Goal: Task Accomplishment & Management: Use online tool/utility

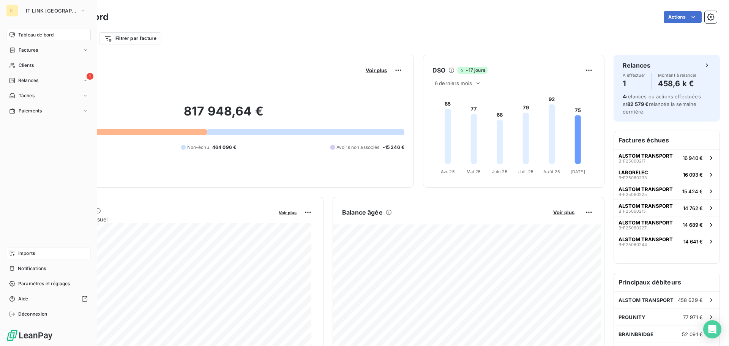
click at [28, 256] on span "Imports" at bounding box center [26, 253] width 17 height 7
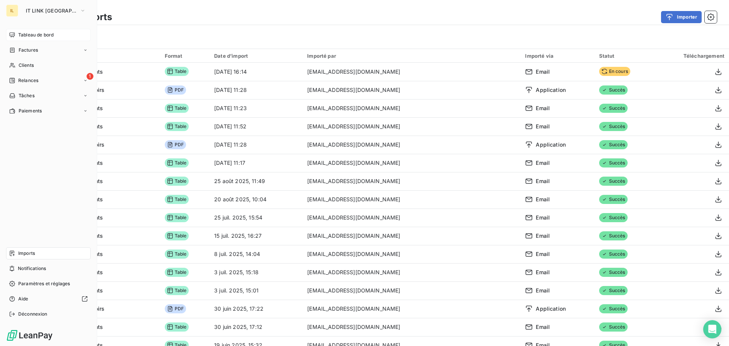
click at [26, 31] on div "Tableau de bord" at bounding box center [48, 35] width 85 height 12
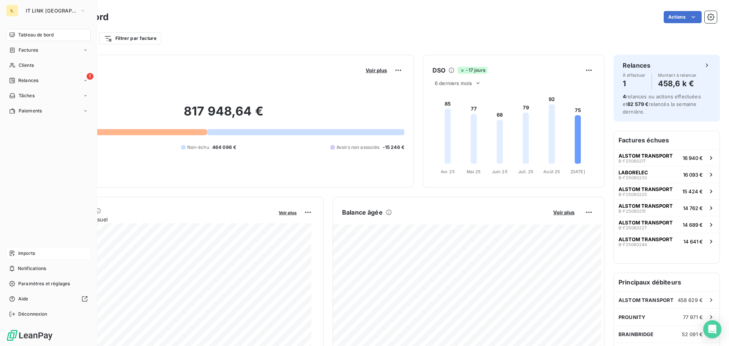
click at [29, 254] on span "Imports" at bounding box center [26, 253] width 17 height 7
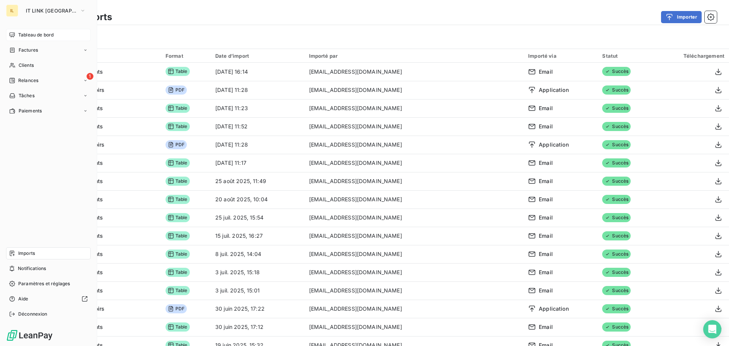
click at [52, 36] on span "Tableau de bord" at bounding box center [35, 35] width 35 height 7
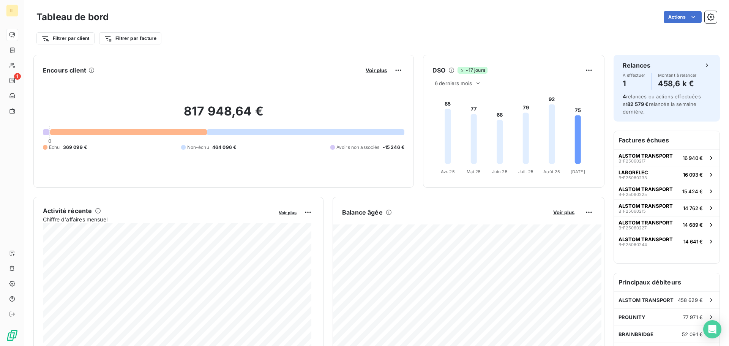
click at [339, 22] on div "Actions" at bounding box center [417, 17] width 599 height 12
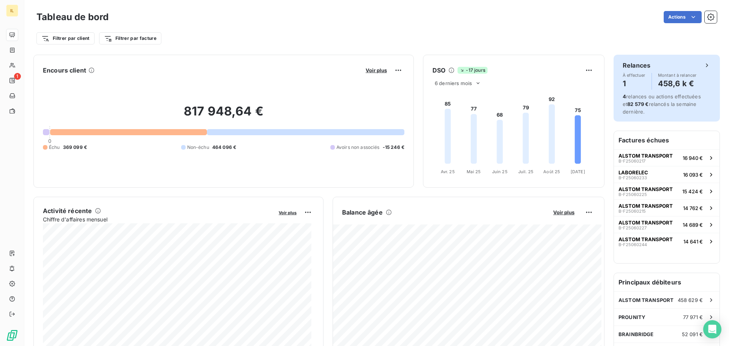
click at [683, 80] on h4 "458,6 k €" at bounding box center [677, 83] width 39 height 12
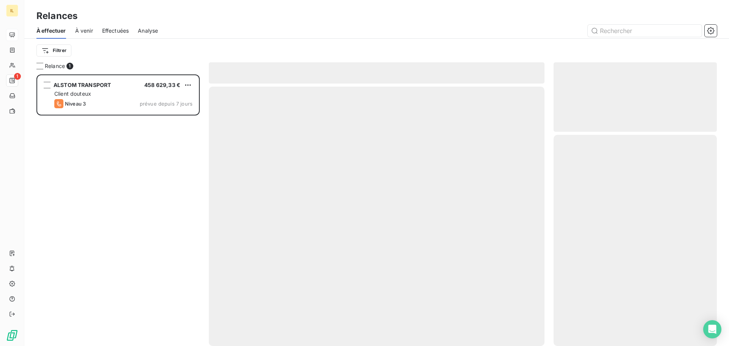
scroll to position [266, 158]
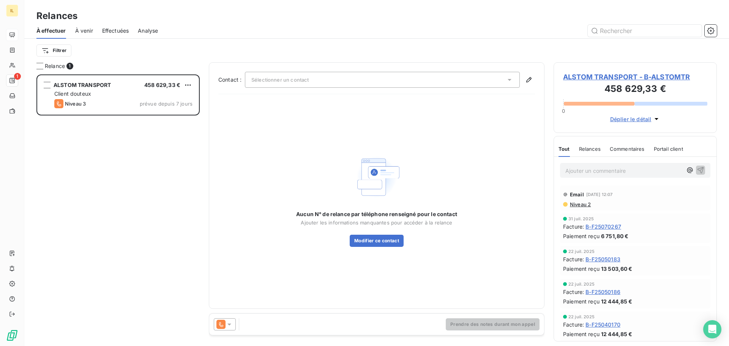
click at [221, 326] on icon at bounding box center [221, 324] width 4 height 5
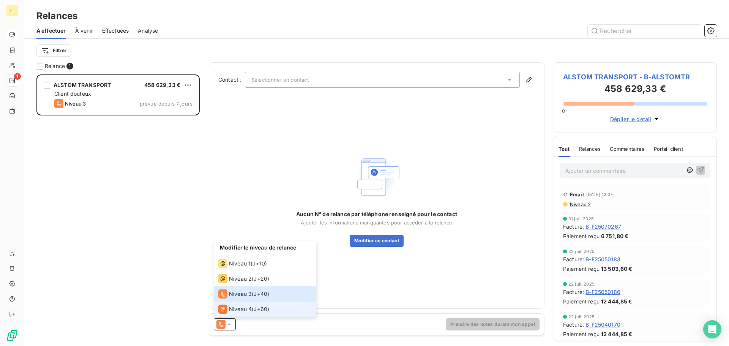
click at [241, 307] on span "Niveau 4" at bounding box center [240, 309] width 23 height 8
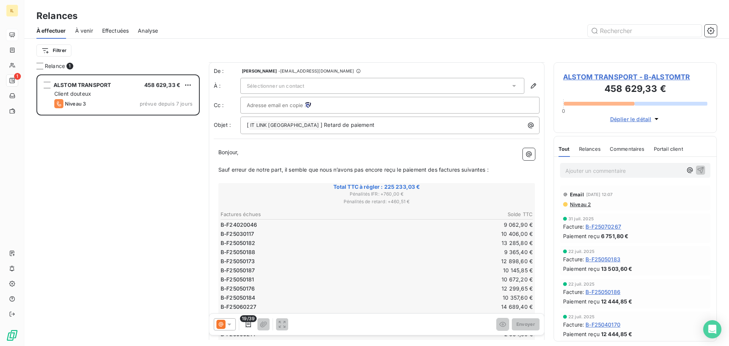
scroll to position [0, 0]
click at [649, 120] on span "Déplier le détail" at bounding box center [630, 119] width 41 height 8
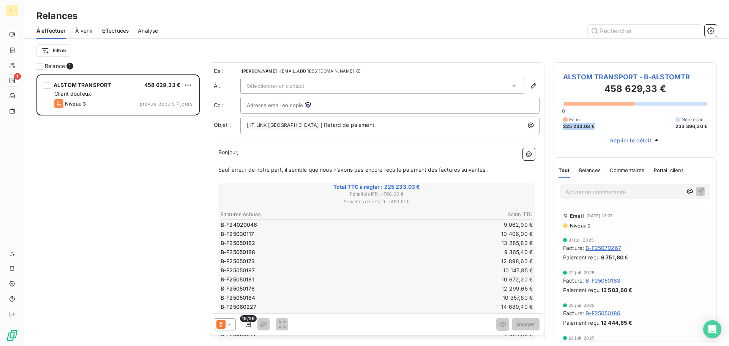
drag, startPoint x: 595, startPoint y: 128, endPoint x: 562, endPoint y: 128, distance: 32.6
click at [562, 128] on div "ALSTOM TRANSPORT - B-ALSTOMTR 458 629,33 € 0 Échu 225 233,03 € Non-échu 233 396…" at bounding box center [634, 108] width 163 height 92
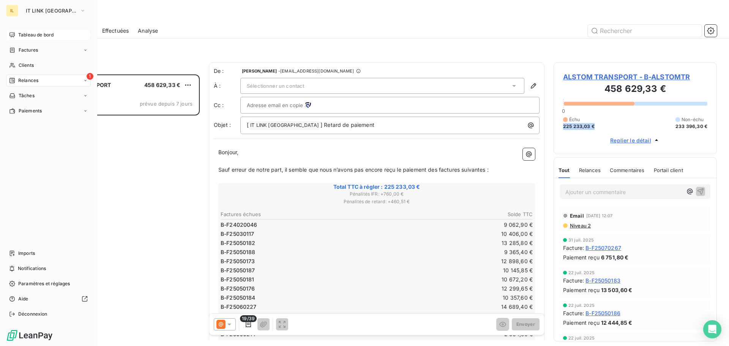
click at [11, 36] on icon at bounding box center [12, 35] width 6 height 6
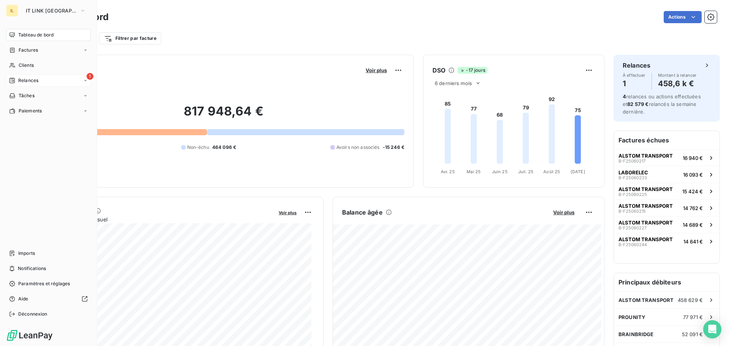
click at [51, 78] on div "1 Relances" at bounding box center [48, 80] width 85 height 12
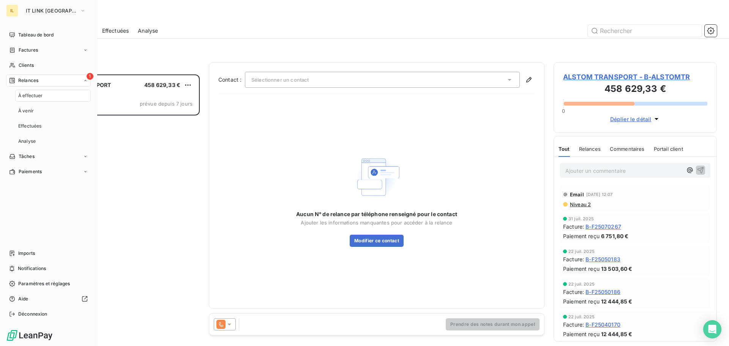
scroll to position [266, 158]
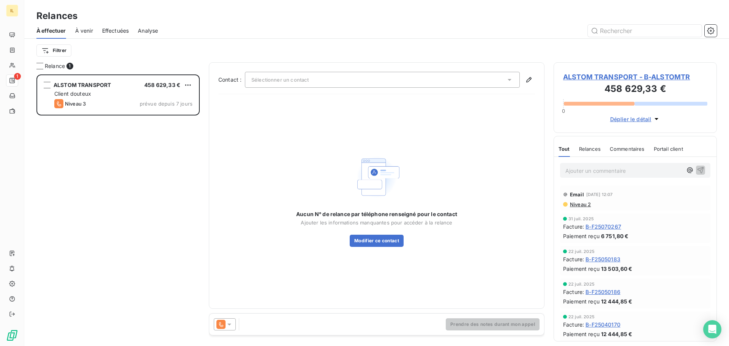
click at [80, 36] on div "À venir" at bounding box center [84, 31] width 18 height 16
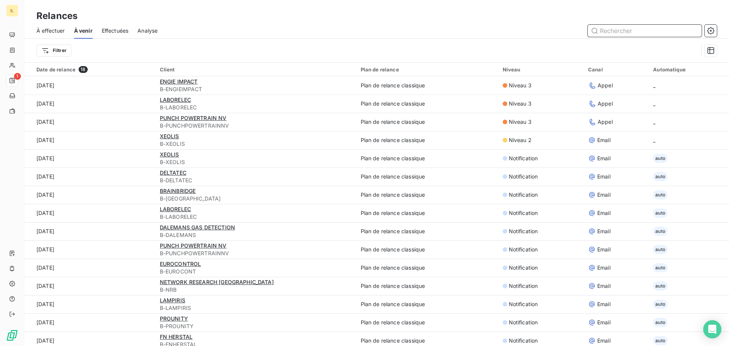
click at [140, 30] on span "Analyse" at bounding box center [147, 31] width 20 height 8
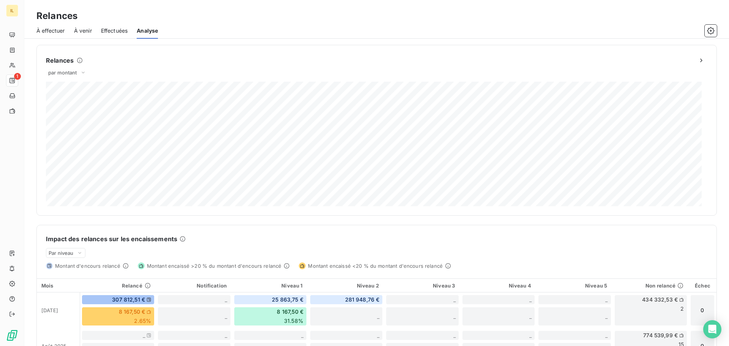
click at [111, 28] on span "Effectuées" at bounding box center [114, 31] width 27 height 8
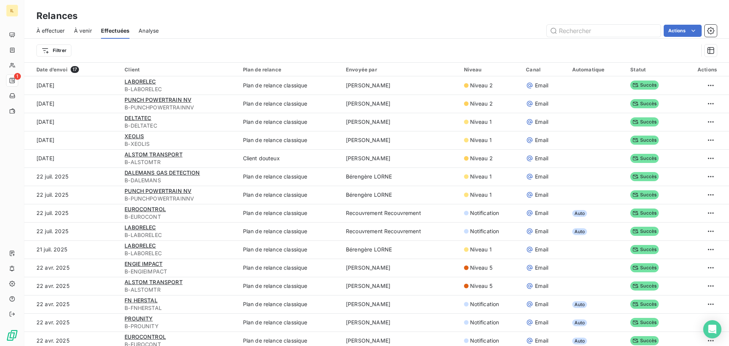
click at [83, 30] on span "À venir" at bounding box center [83, 31] width 18 height 8
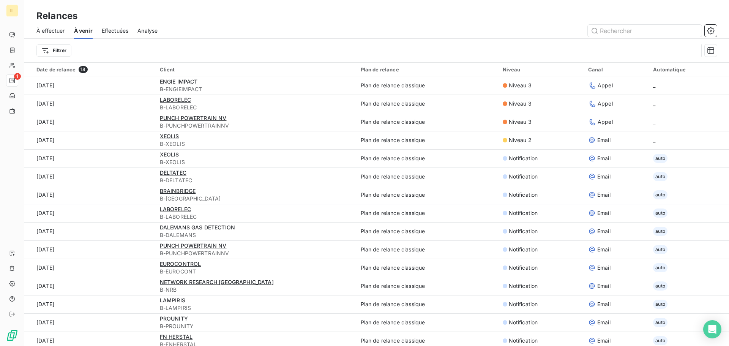
click at [48, 30] on span "À effectuer" at bounding box center [50, 31] width 28 height 8
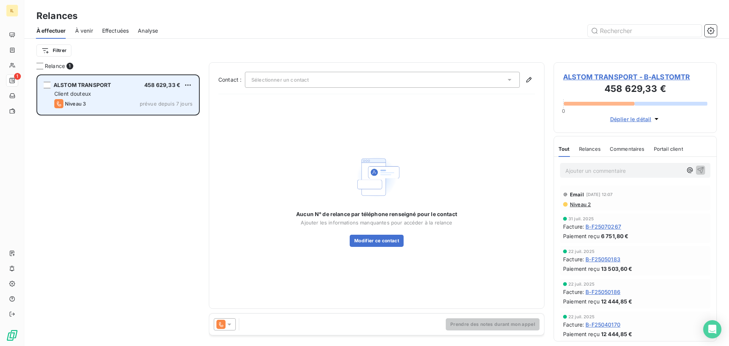
scroll to position [266, 158]
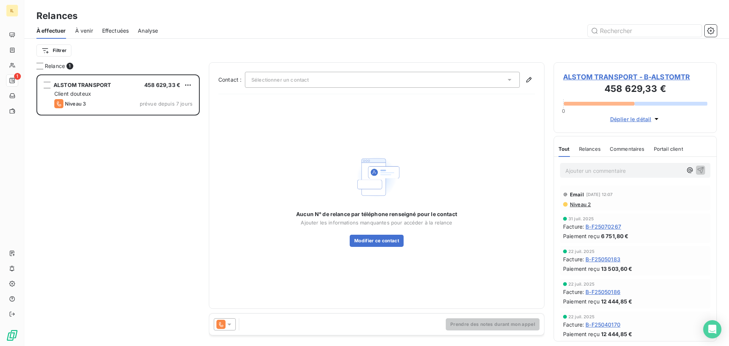
click at [229, 325] on icon at bounding box center [229, 324] width 8 height 8
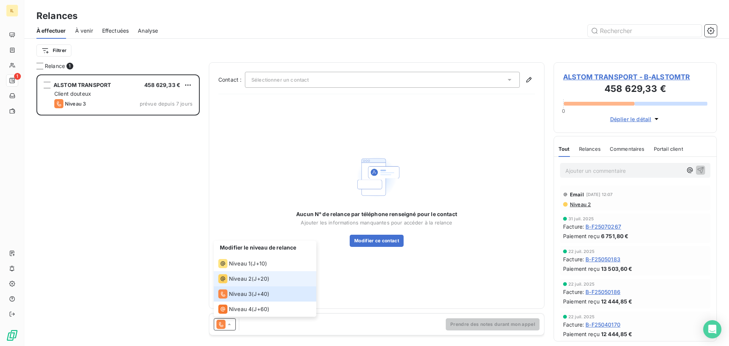
click at [239, 276] on span "Niveau 2" at bounding box center [240, 279] width 23 height 8
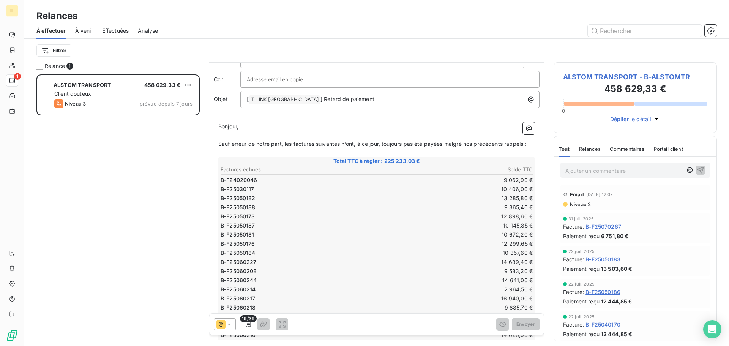
scroll to position [0, 0]
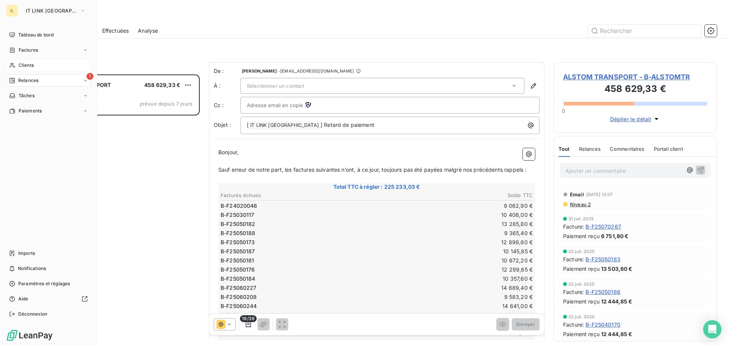
click at [29, 63] on span "Clients" at bounding box center [26, 65] width 15 height 7
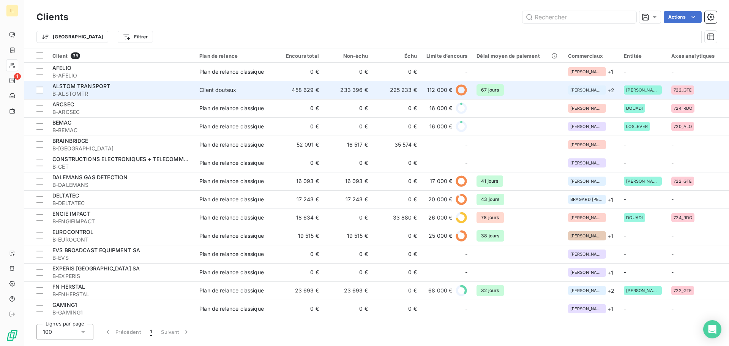
click at [98, 90] on div "ALSTOM TRANSPORT" at bounding box center [121, 86] width 138 height 8
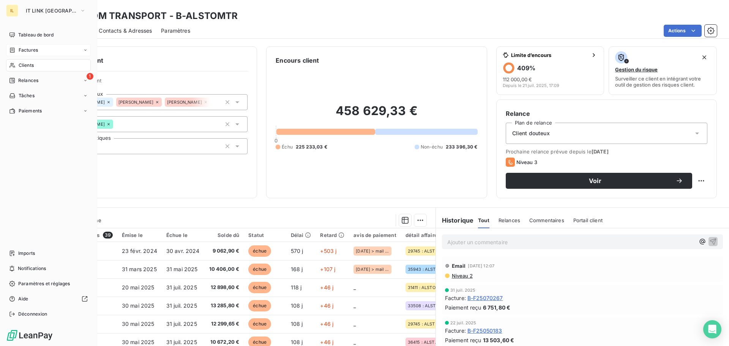
click at [37, 50] on span "Factures" at bounding box center [28, 50] width 19 height 7
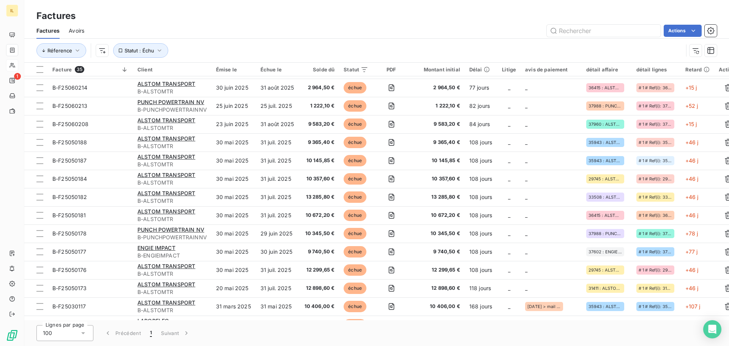
scroll to position [397, 0]
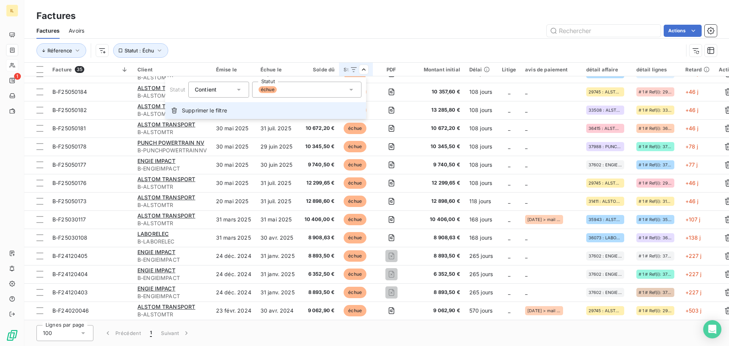
click at [217, 111] on span "Supprimer le filtre" at bounding box center [204, 111] width 45 height 8
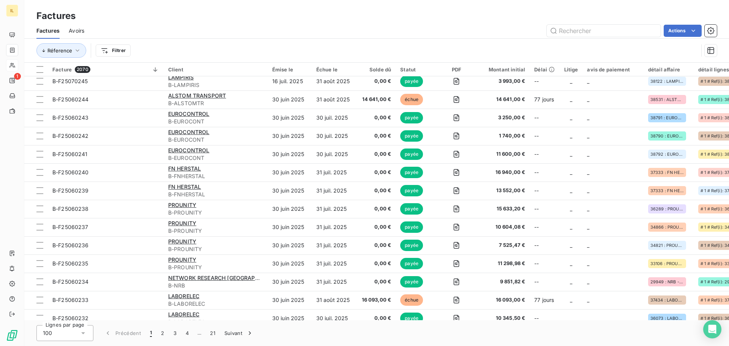
scroll to position [1582, 0]
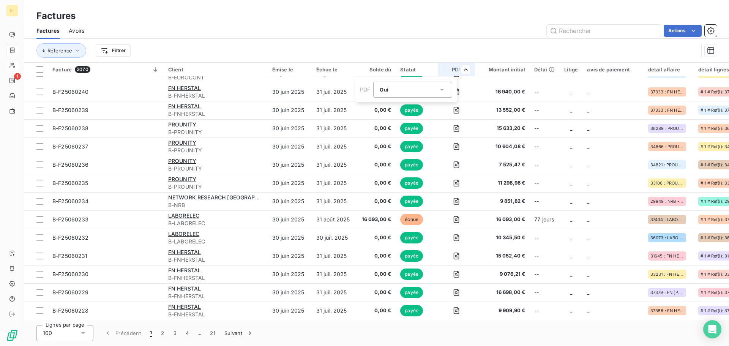
click at [426, 95] on div "Oui is_true" at bounding box center [409, 89] width 58 height 11
click at [399, 120] on li "Non" at bounding box center [412, 121] width 79 height 14
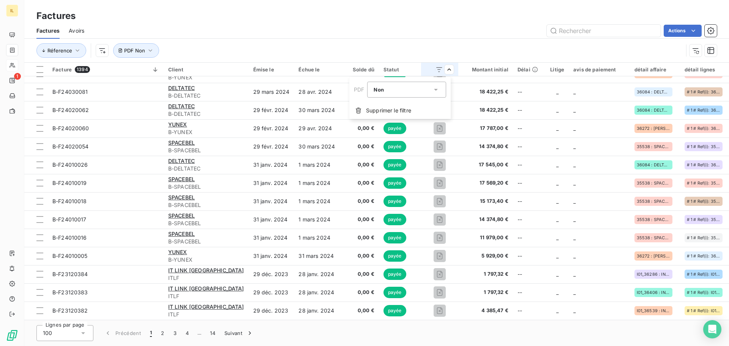
click at [373, 22] on html "IL 1 Factures Factures Avoirs Actions Réference PDF Non Facture 1394 Client Émi…" at bounding box center [364, 173] width 729 height 346
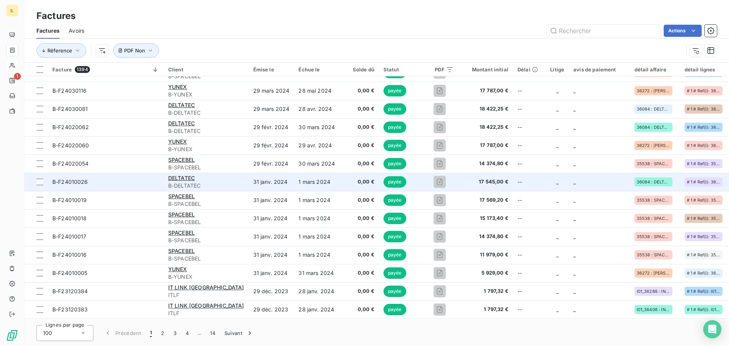
scroll to position [1544, 0]
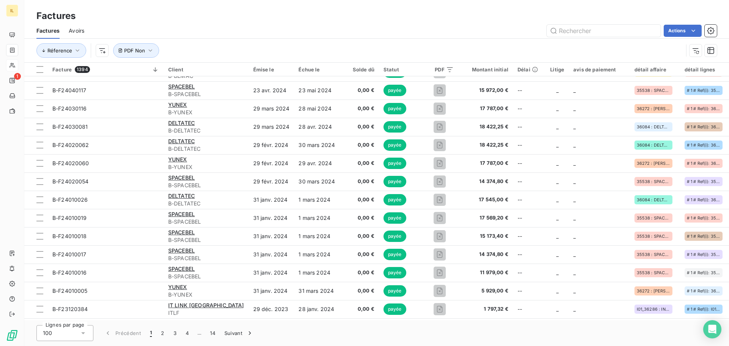
click at [93, 336] on div "Lignes par page 100 Précédent 1 2 3 4 … 14 Suivant" at bounding box center [376, 333] width 705 height 26
click at [82, 334] on icon at bounding box center [83, 333] width 8 height 8
click at [159, 335] on button "2" at bounding box center [162, 333] width 12 height 16
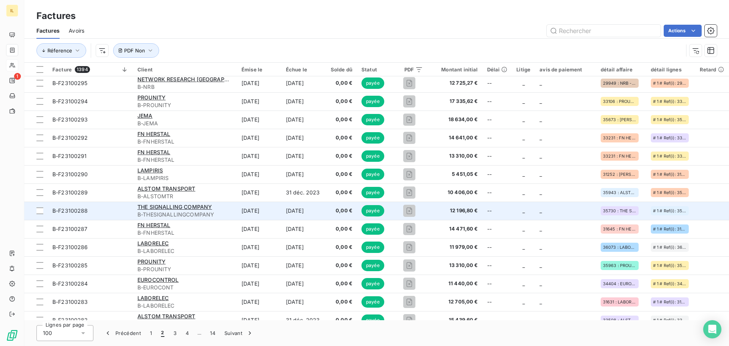
scroll to position [1582, 0]
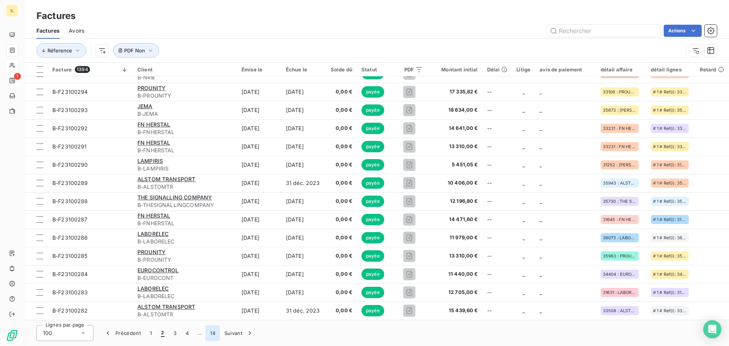
click at [207, 334] on button "14" at bounding box center [212, 333] width 14 height 16
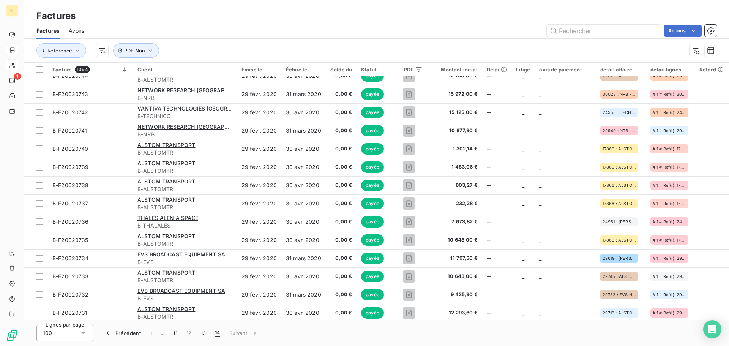
scroll to position [1169, 0]
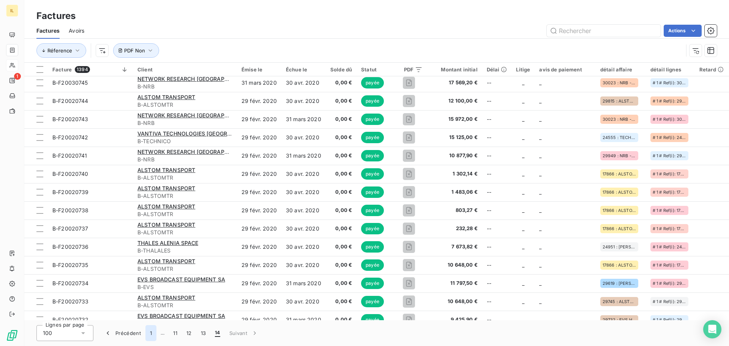
click at [150, 335] on button "1" at bounding box center [150, 333] width 11 height 16
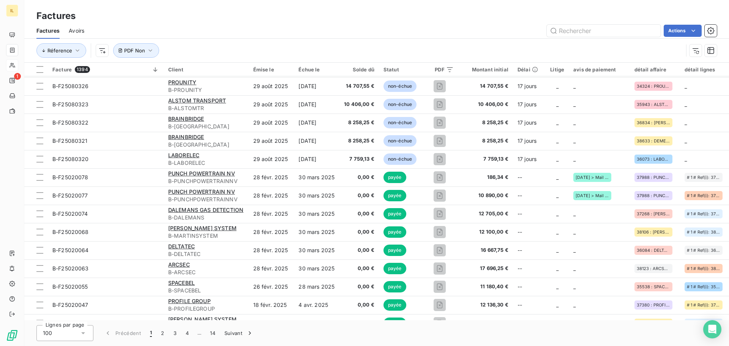
scroll to position [0, 0]
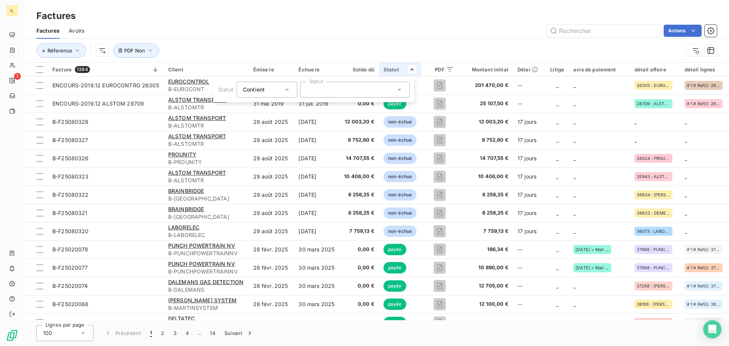
click at [378, 50] on html "IL 1 Factures Factures Avoirs Actions Réference PDF Non Facture 1394 Client Émi…" at bounding box center [364, 173] width 729 height 346
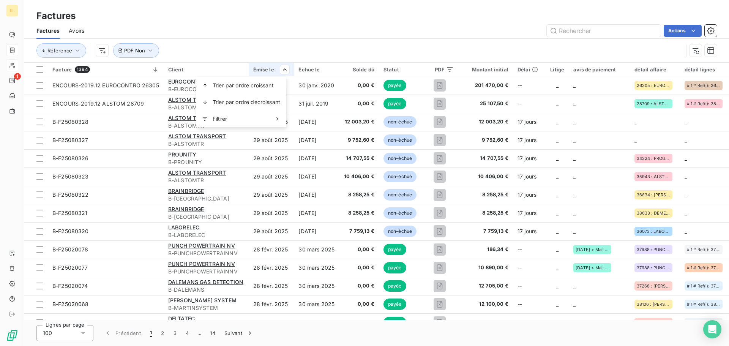
click at [283, 70] on html "IL 1 Factures Factures Avoirs Actions Réference PDF Non Facture 1394 Client Émi…" at bounding box center [364, 173] width 729 height 346
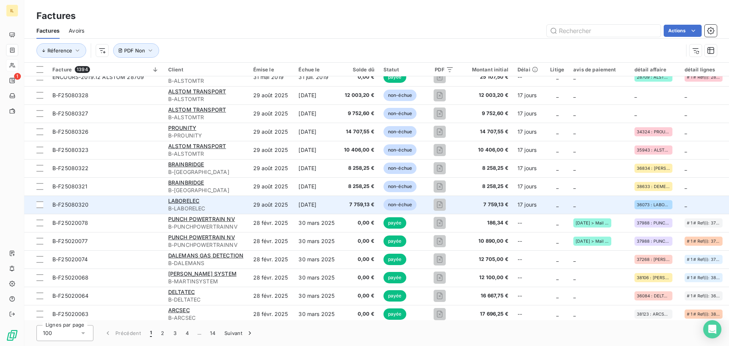
scroll to position [38, 0]
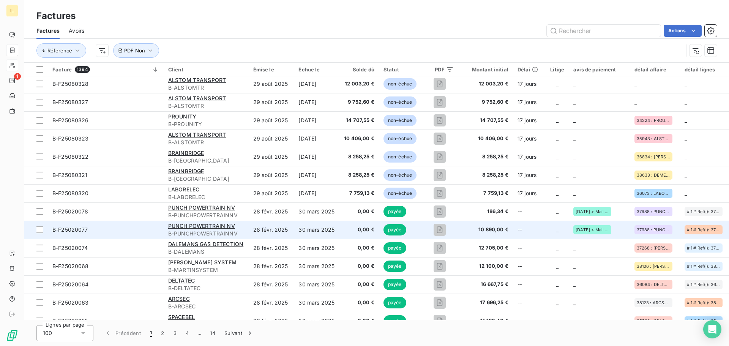
click at [74, 233] on div "B-F25020077" at bounding box center [70, 230] width 36 height 8
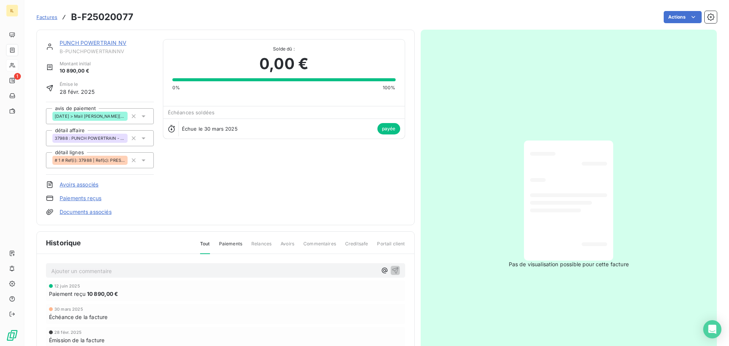
click at [55, 17] on span "Factures" at bounding box center [46, 17] width 21 height 6
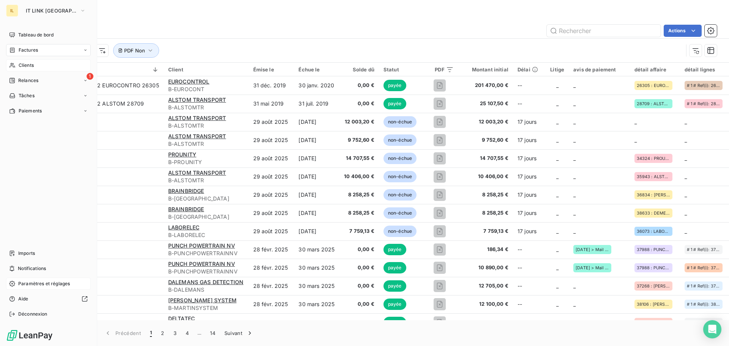
click at [40, 282] on span "Paramètres et réglages" at bounding box center [44, 283] width 52 height 7
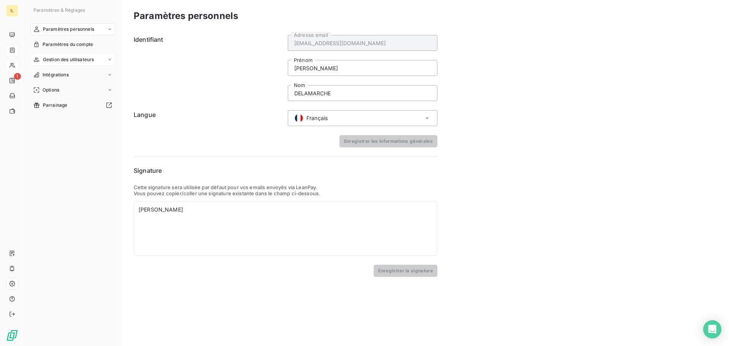
click at [73, 60] on span "Gestion des utilisateurs" at bounding box center [68, 59] width 51 height 7
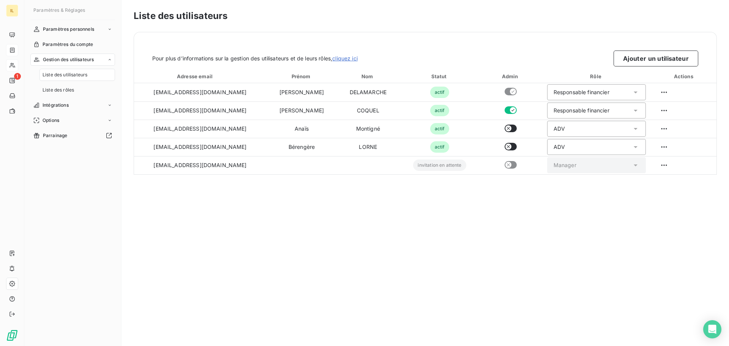
click at [74, 75] on span "Liste des utilisateurs" at bounding box center [65, 74] width 45 height 7
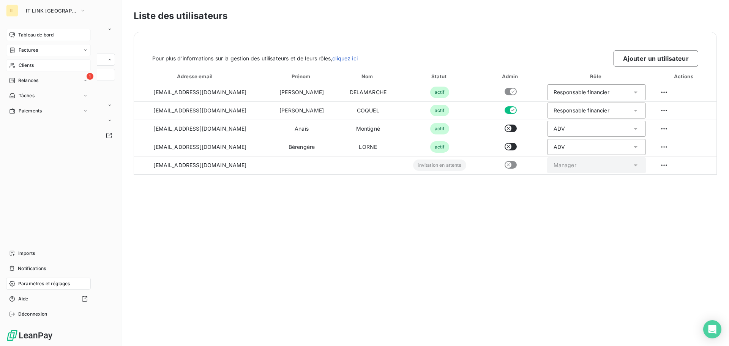
click at [30, 37] on span "Tableau de bord" at bounding box center [35, 35] width 35 height 7
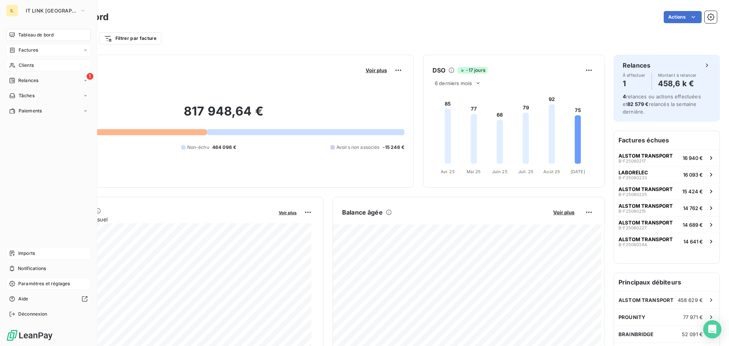
click at [30, 251] on span "Imports" at bounding box center [26, 253] width 17 height 7
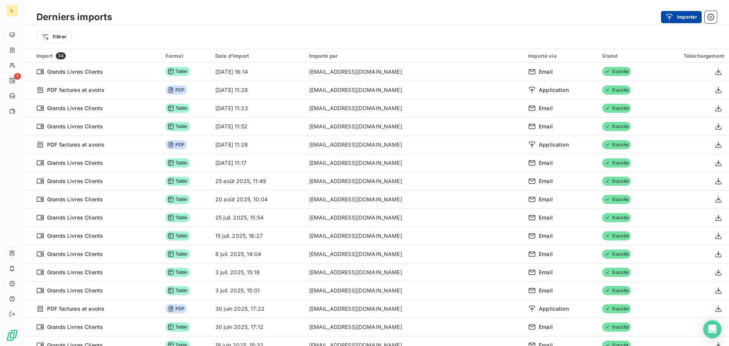
click at [666, 17] on icon "button" at bounding box center [669, 17] width 8 height 8
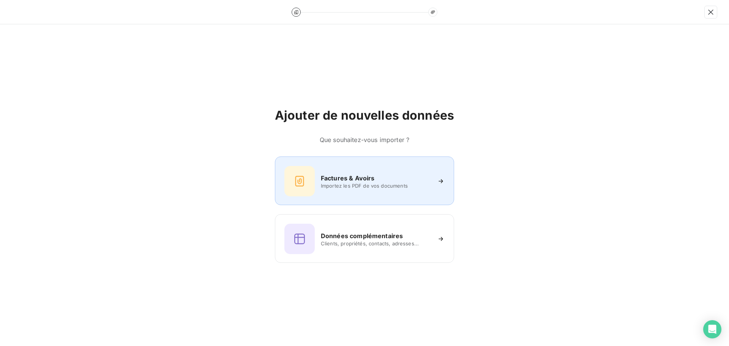
click at [372, 190] on div "Factures & Avoirs Importez les PDF de vos documents" at bounding box center [364, 181] width 160 height 30
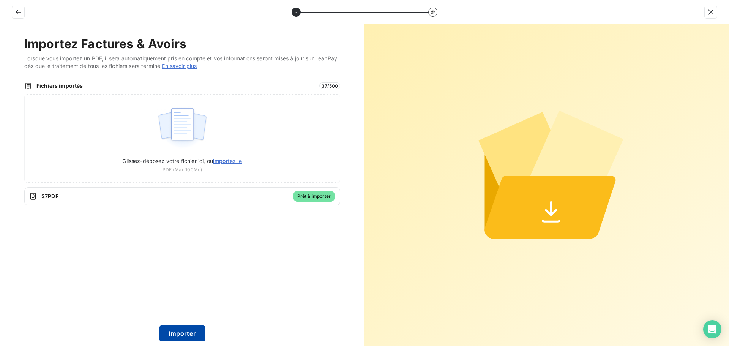
click at [189, 333] on button "Importer" at bounding box center [182, 333] width 46 height 16
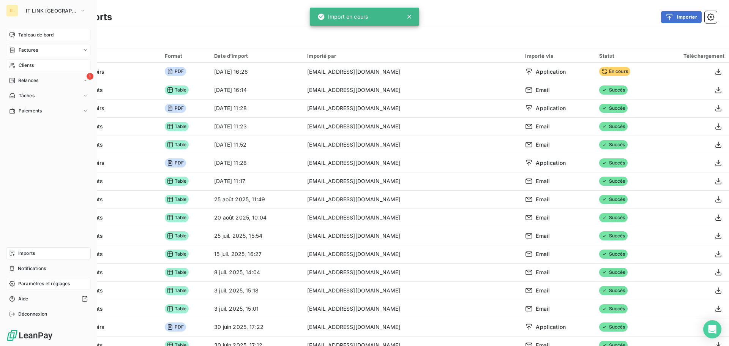
click at [25, 35] on span "Tableau de bord" at bounding box center [35, 35] width 35 height 7
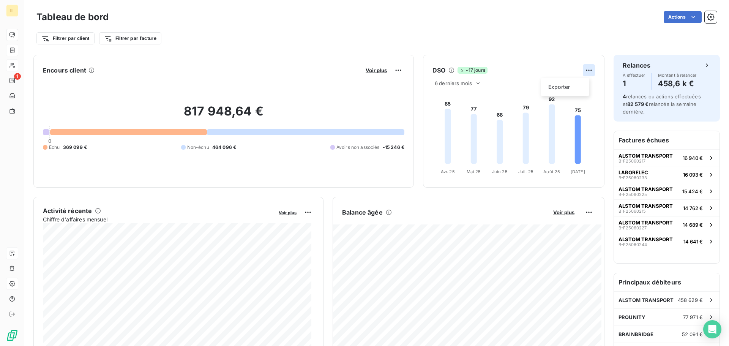
click at [584, 69] on html "IL 1 Tableau de bord Actions Filtrer par client Filtrer par facture Encours cli…" at bounding box center [364, 173] width 729 height 346
click at [467, 54] on html "IL 1 Tableau de bord Actions Filtrer par client Filtrer par facture Encours cli…" at bounding box center [364, 173] width 729 height 346
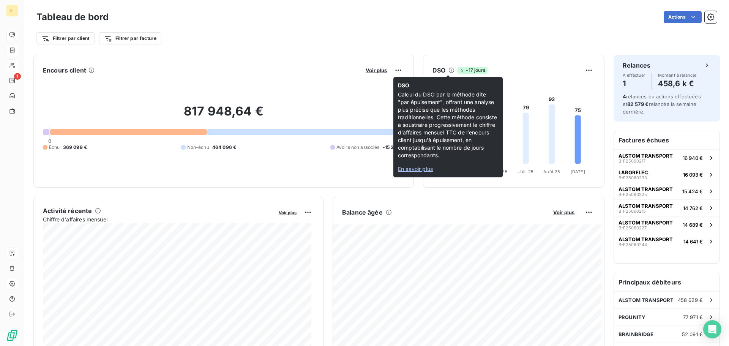
click at [413, 169] on span "En savoir plus" at bounding box center [415, 169] width 35 height 6
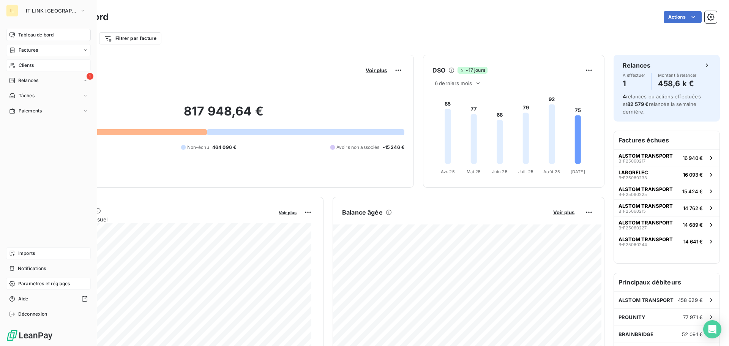
click at [41, 252] on div "Imports" at bounding box center [48, 253] width 85 height 12
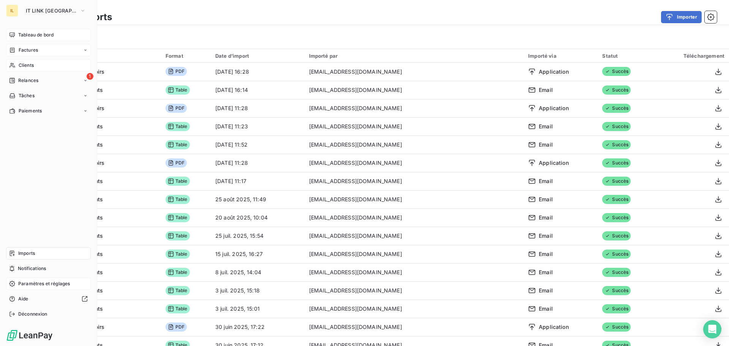
click at [14, 33] on icon at bounding box center [12, 35] width 6 height 6
